Goal: Transaction & Acquisition: Obtain resource

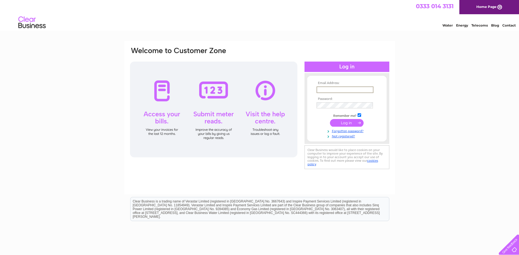
click at [353, 90] on input "text" at bounding box center [345, 89] width 57 height 7
paste input "financeuk@dofsubsea.com"
type input "financeuk@dofsubsea.com"
click at [340, 126] on input "submit" at bounding box center [347, 122] width 34 height 8
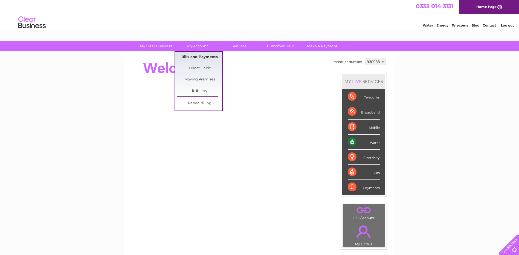
click at [199, 56] on link "Bills and Payments" at bounding box center [199, 57] width 45 height 11
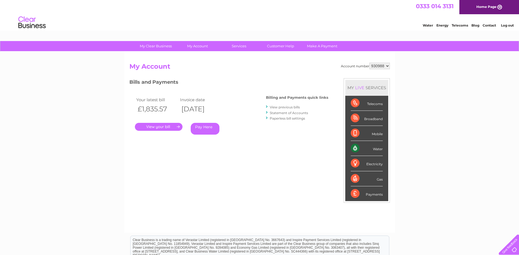
click at [390, 63] on div "Account number 930988 930989 931120 My Account MY LIVE SERVICES Telecoms Broadb…" at bounding box center [259, 142] width 271 height 181
click at [388, 64] on select "930988 930989 931120" at bounding box center [379, 66] width 21 height 7
select select "930989"
click at [369, 63] on select "930988 930989 931120" at bounding box center [379, 66] width 21 height 7
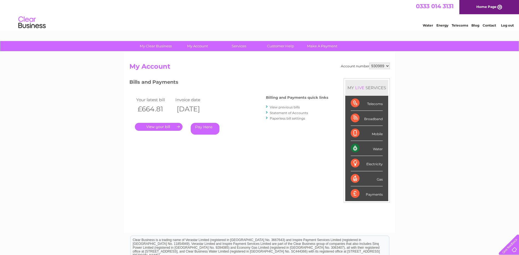
click at [167, 128] on link "." at bounding box center [159, 127] width 48 height 8
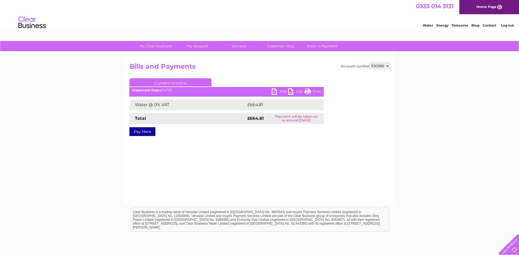
click at [280, 90] on link "PDF" at bounding box center [280, 92] width 16 height 8
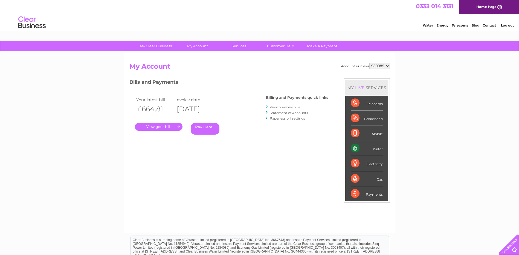
drag, startPoint x: 423, startPoint y: 104, endPoint x: 500, endPoint y: 109, distance: 77.9
click at [423, 104] on div "My Clear Business Login Details My Details My Preferences Link Account My Accou…" at bounding box center [259, 183] width 519 height 285
click at [390, 64] on select "930988 930989 931120" at bounding box center [379, 66] width 21 height 7
select select "930988"
click at [369, 63] on select "930988 930989 931120" at bounding box center [379, 66] width 21 height 7
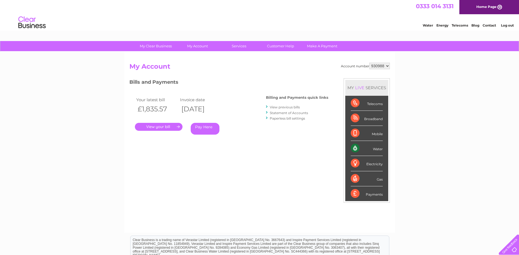
click at [166, 128] on link "." at bounding box center [159, 127] width 48 height 8
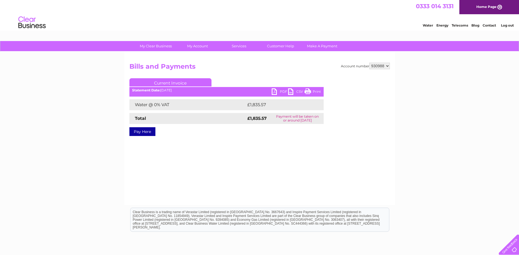
click at [276, 92] on link "PDF" at bounding box center [280, 92] width 16 height 8
